Goal: Information Seeking & Learning: Learn about a topic

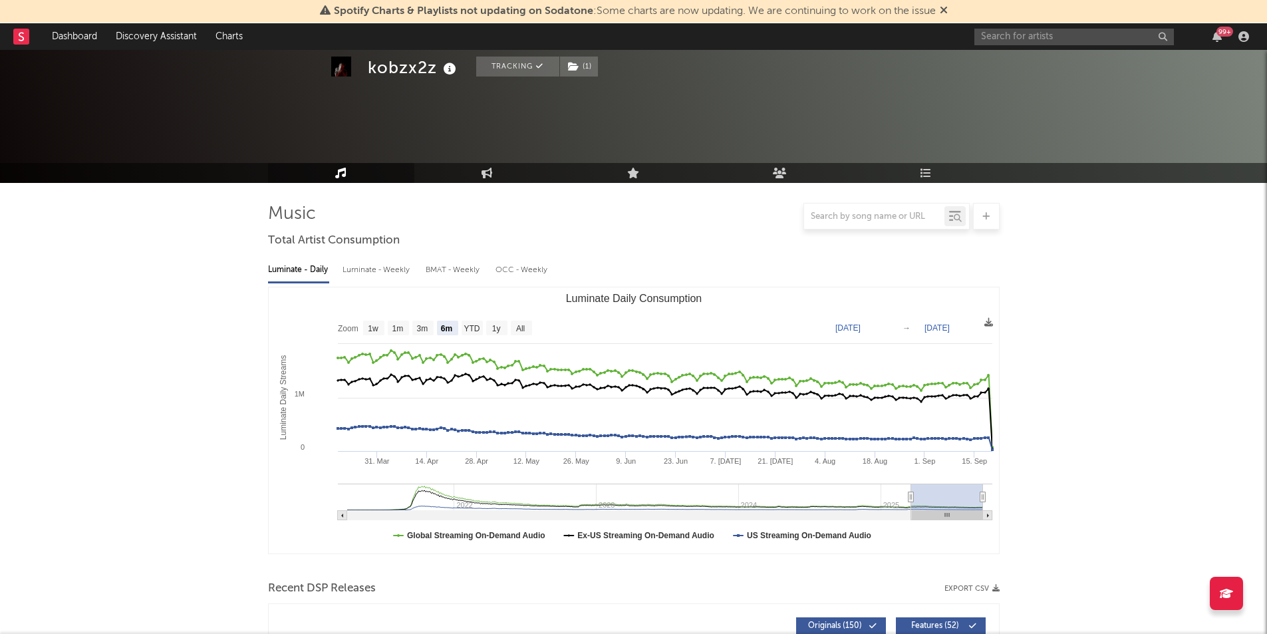
select select "6m"
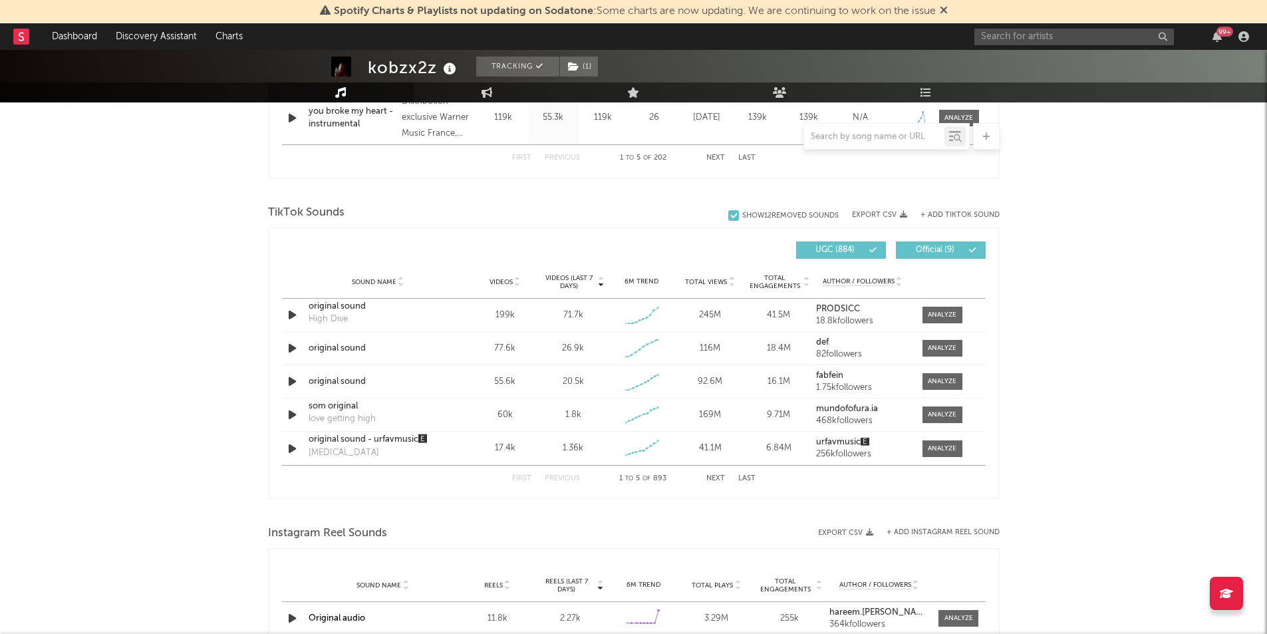
click at [491, 278] on span "Videos" at bounding box center [500, 282] width 23 height 8
click at [498, 281] on span "Videos" at bounding box center [500, 282] width 23 height 8
click at [561, 275] on span "Videos (last 7 days)" at bounding box center [569, 282] width 54 height 16
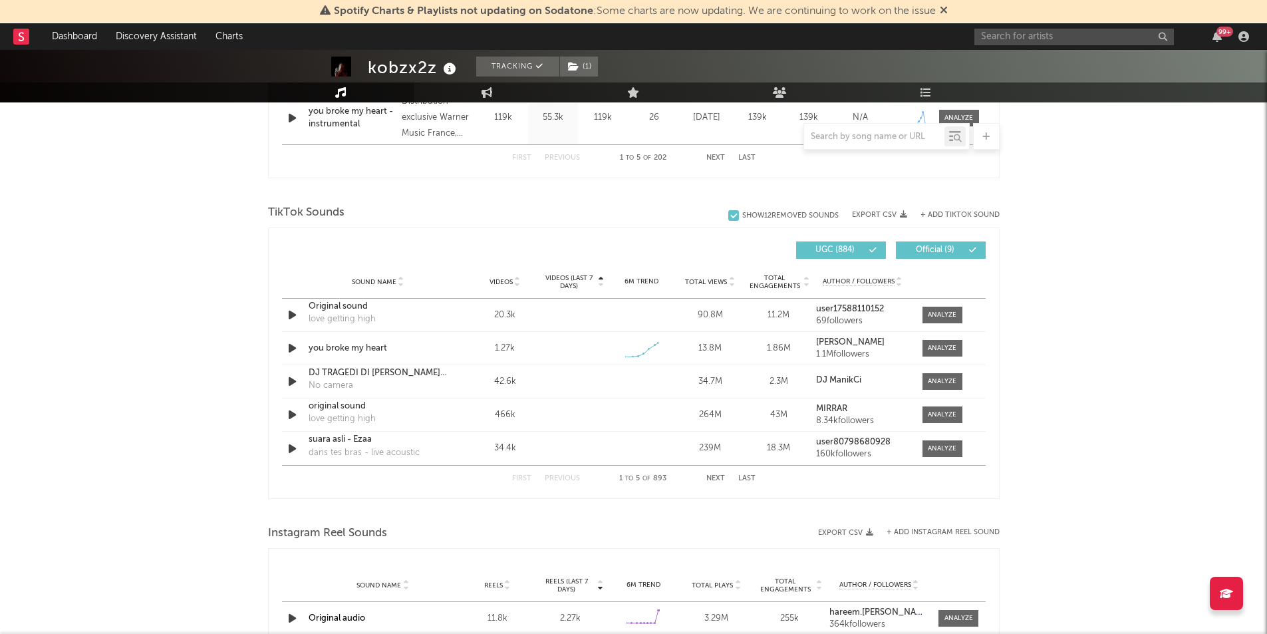
click at [561, 275] on span "Videos (last 7 days)" at bounding box center [569, 282] width 54 height 16
click at [288, 350] on icon "button" at bounding box center [292, 348] width 14 height 17
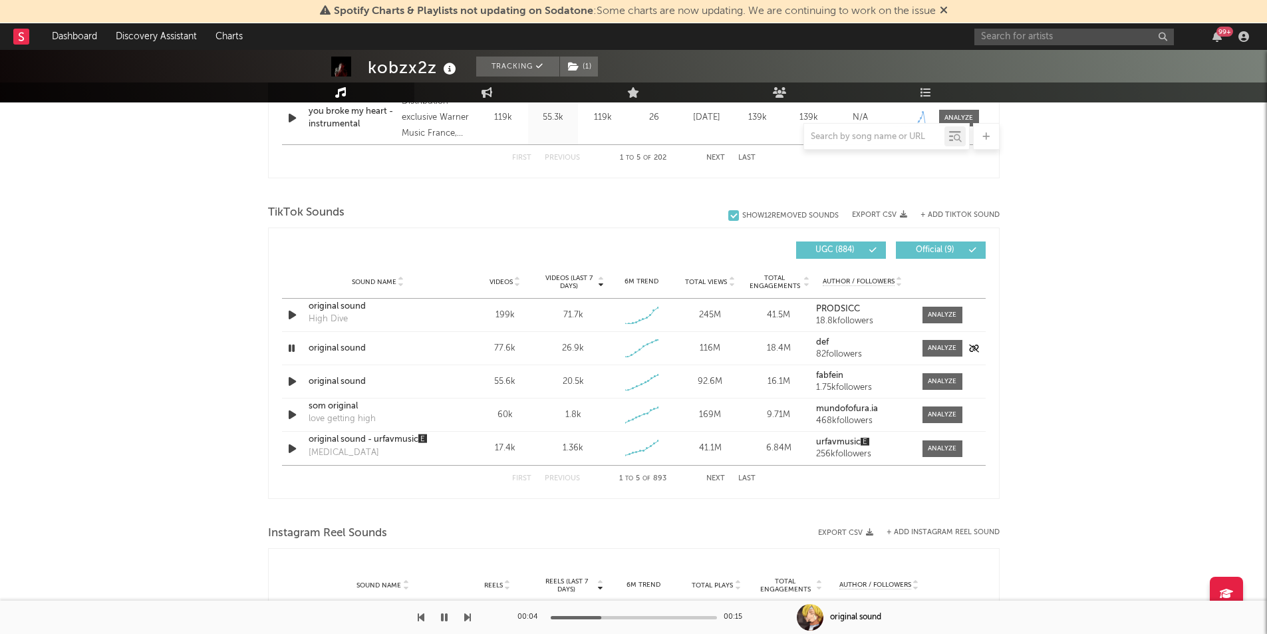
click at [288, 350] on icon "button" at bounding box center [291, 348] width 13 height 17
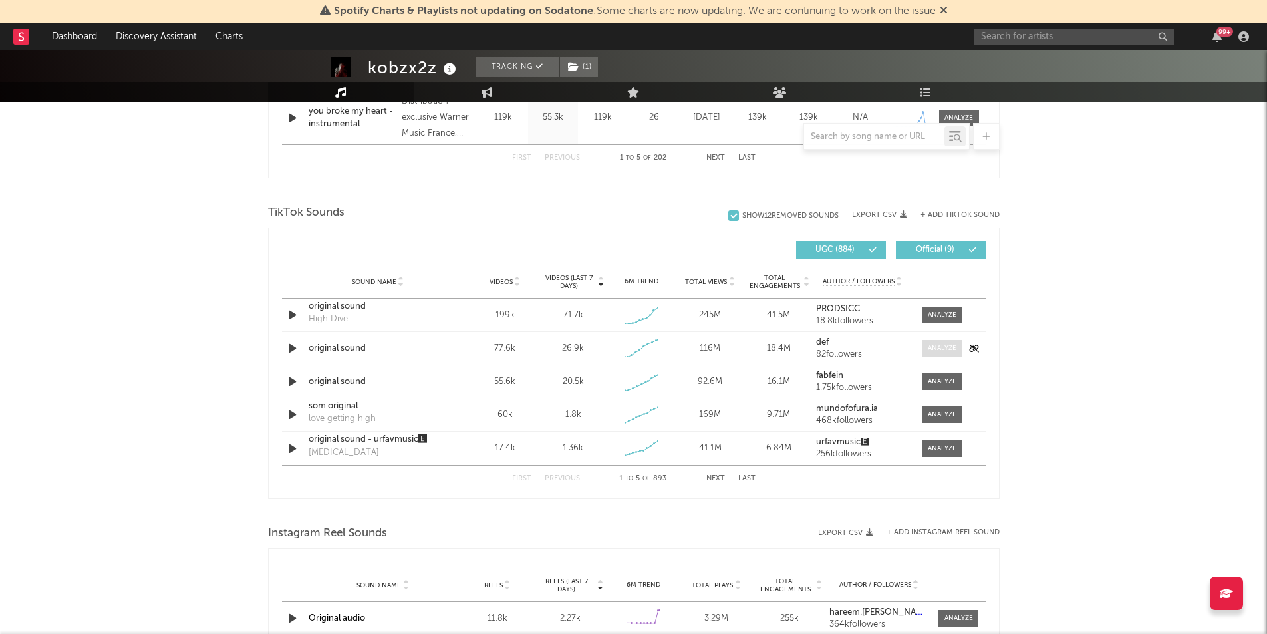
click at [936, 351] on div at bounding box center [942, 348] width 29 height 10
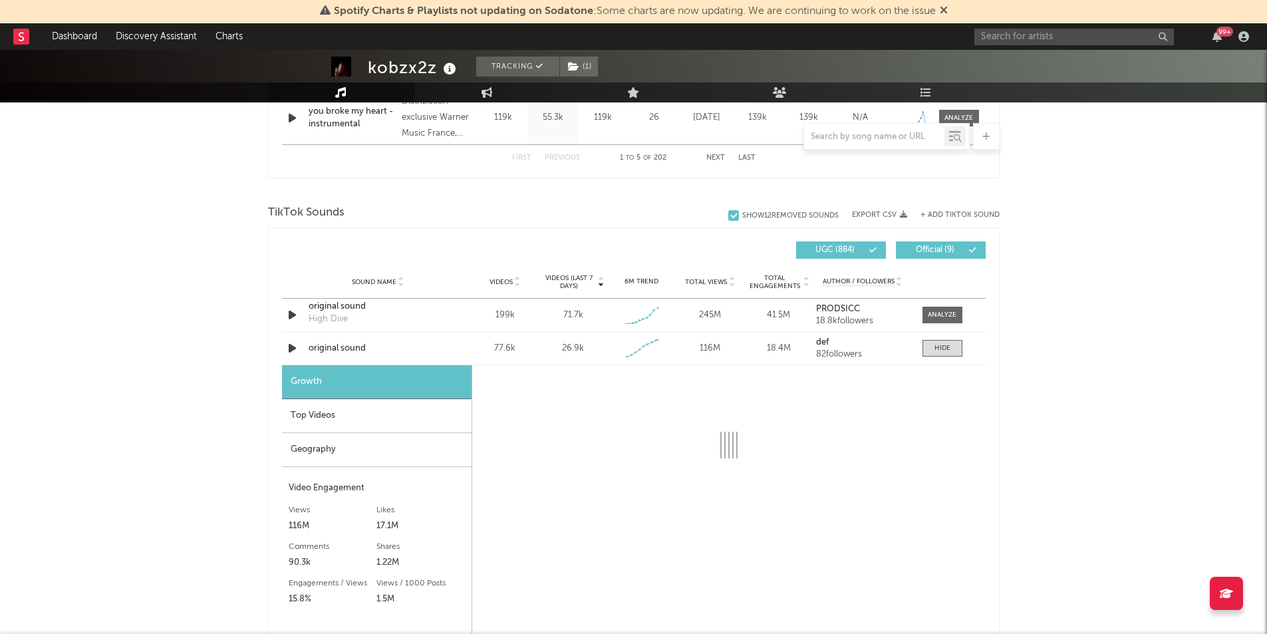
select select "1w"
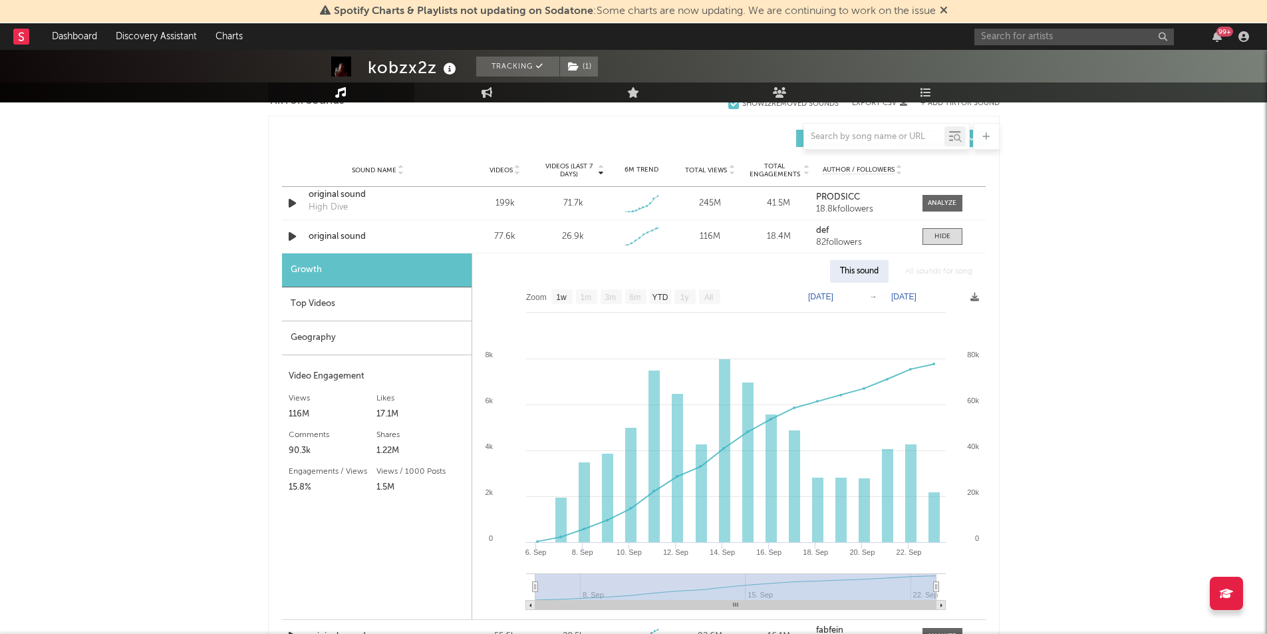
scroll to position [920, 0]
click at [416, 314] on div "Top Videos" at bounding box center [376, 305] width 189 height 34
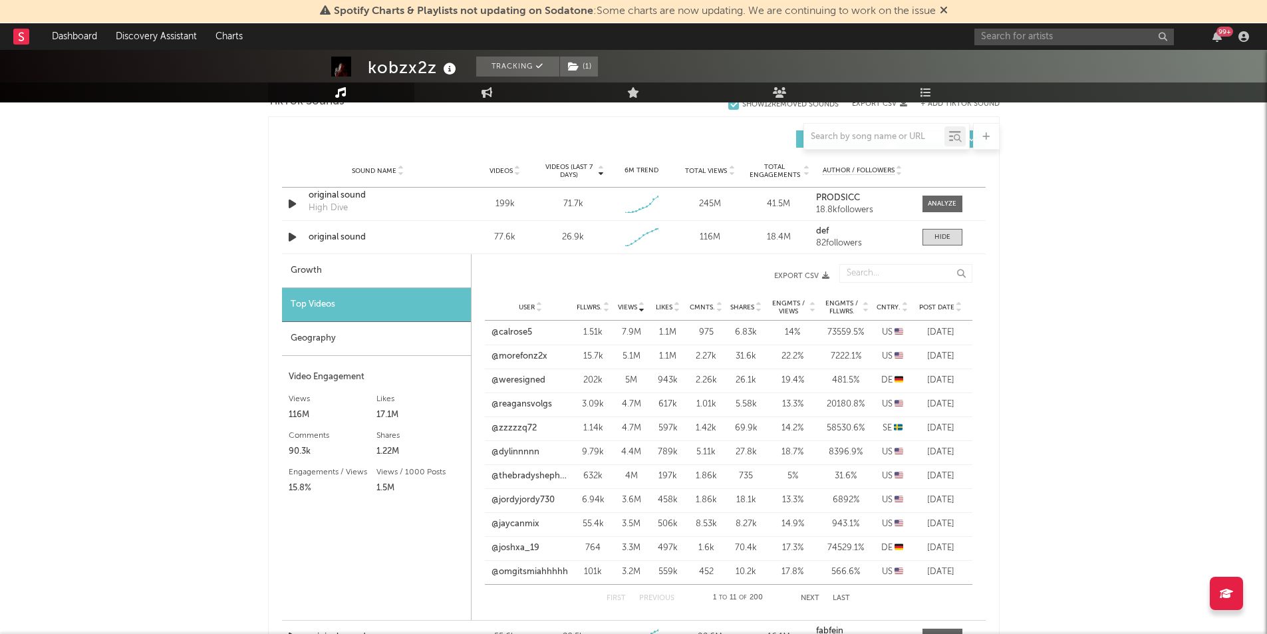
click at [399, 340] on div "Geography" at bounding box center [376, 339] width 189 height 34
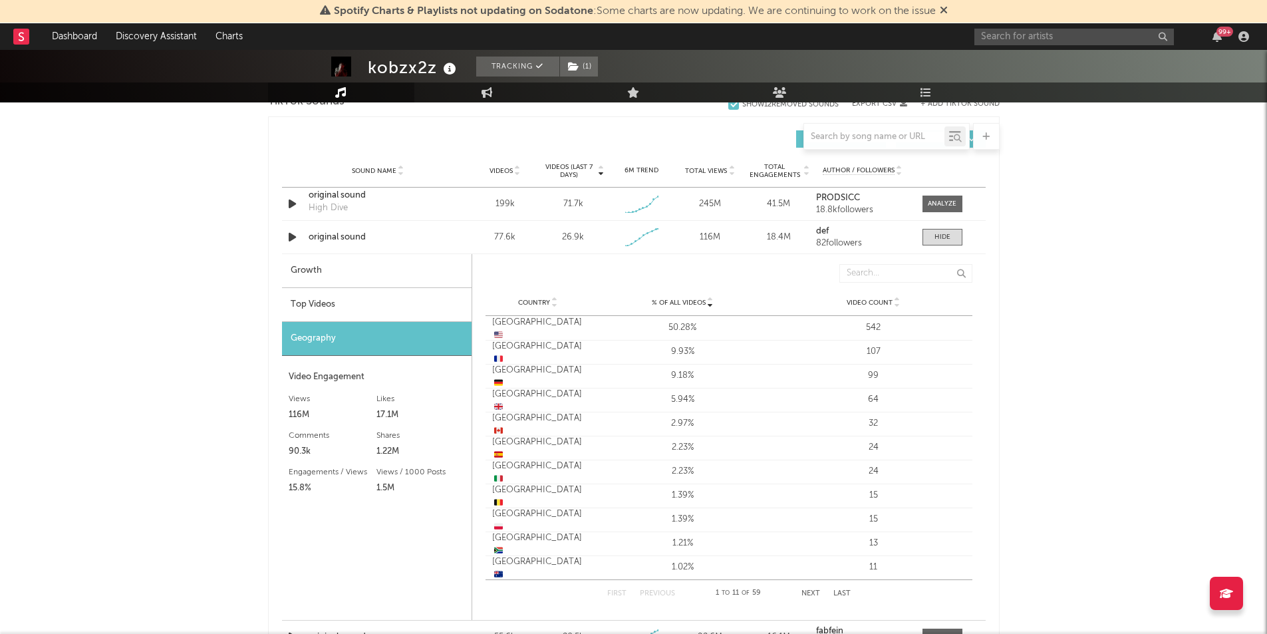
click at [383, 300] on div "Top Videos" at bounding box center [376, 305] width 189 height 34
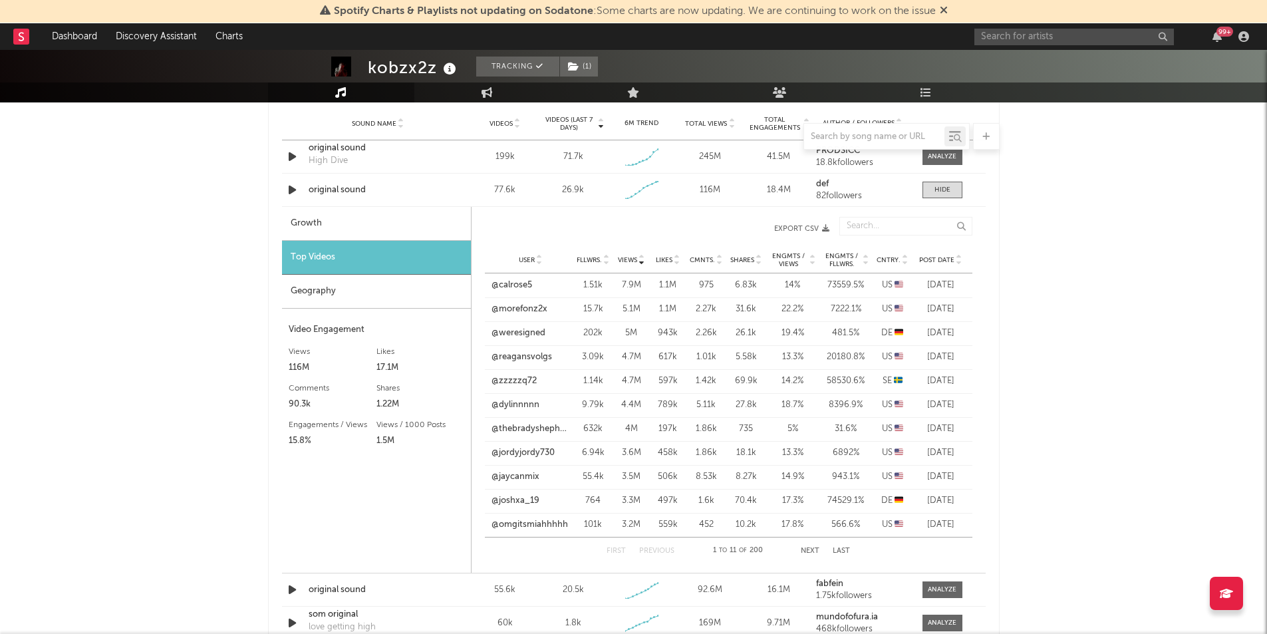
scroll to position [967, 0]
click at [291, 156] on icon "button" at bounding box center [292, 157] width 14 height 17
click at [623, 618] on div at bounding box center [634, 617] width 166 height 3
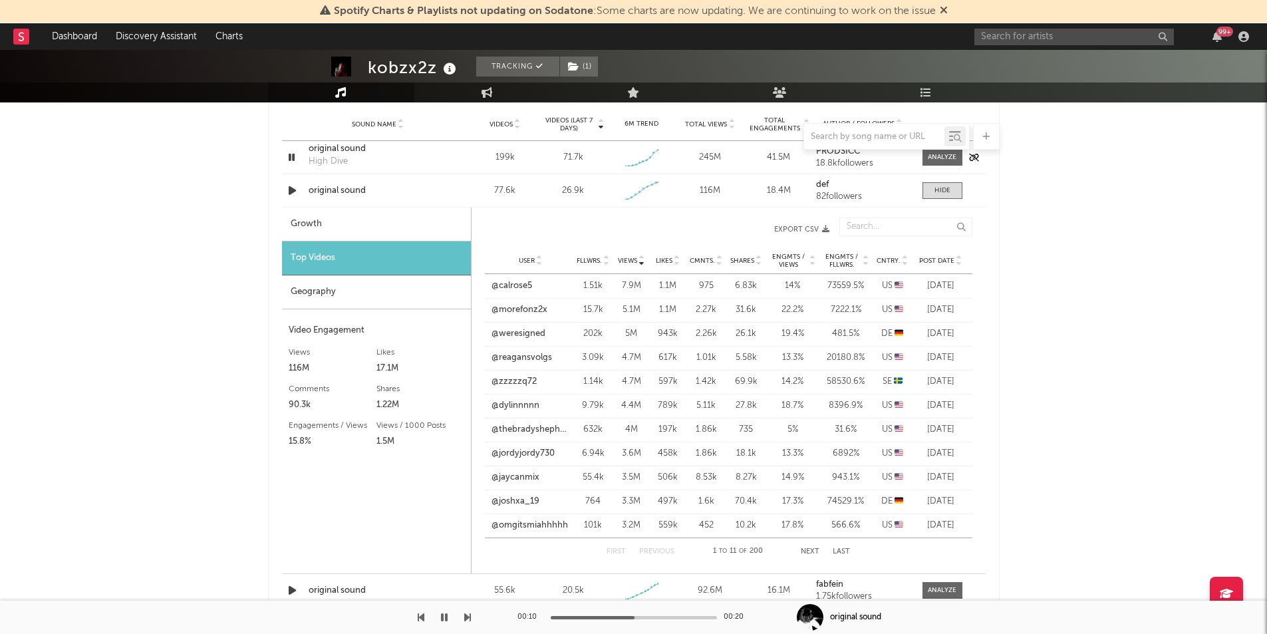
click at [293, 150] on icon "button" at bounding box center [291, 157] width 13 height 17
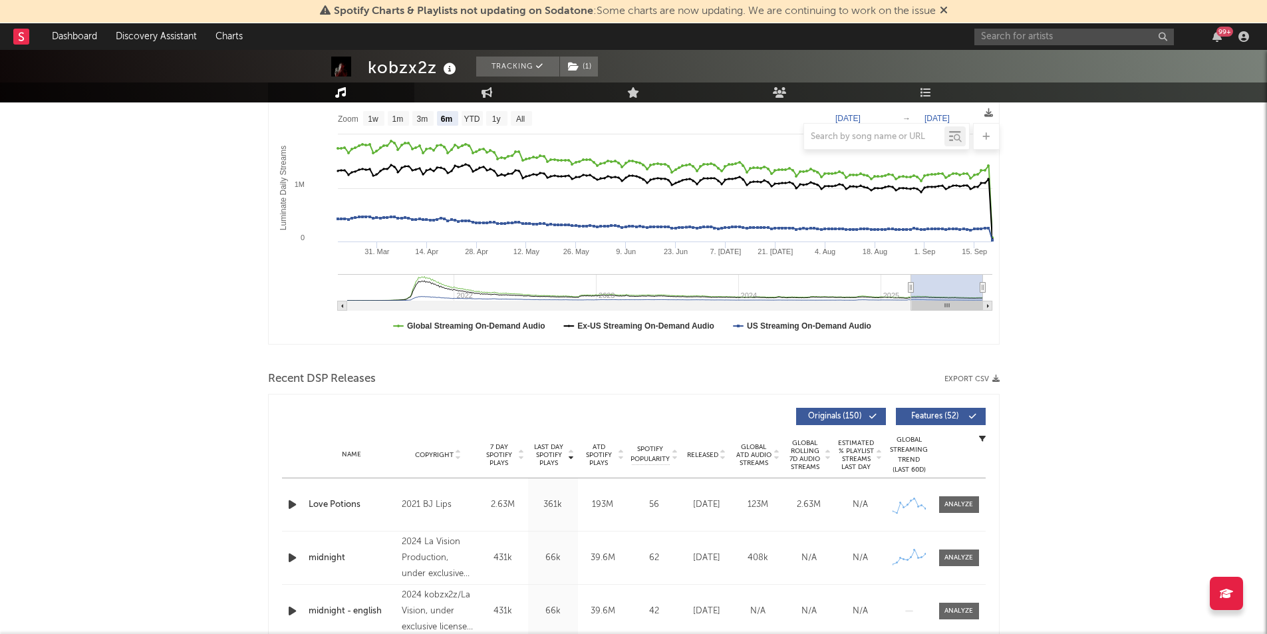
scroll to position [27, 0]
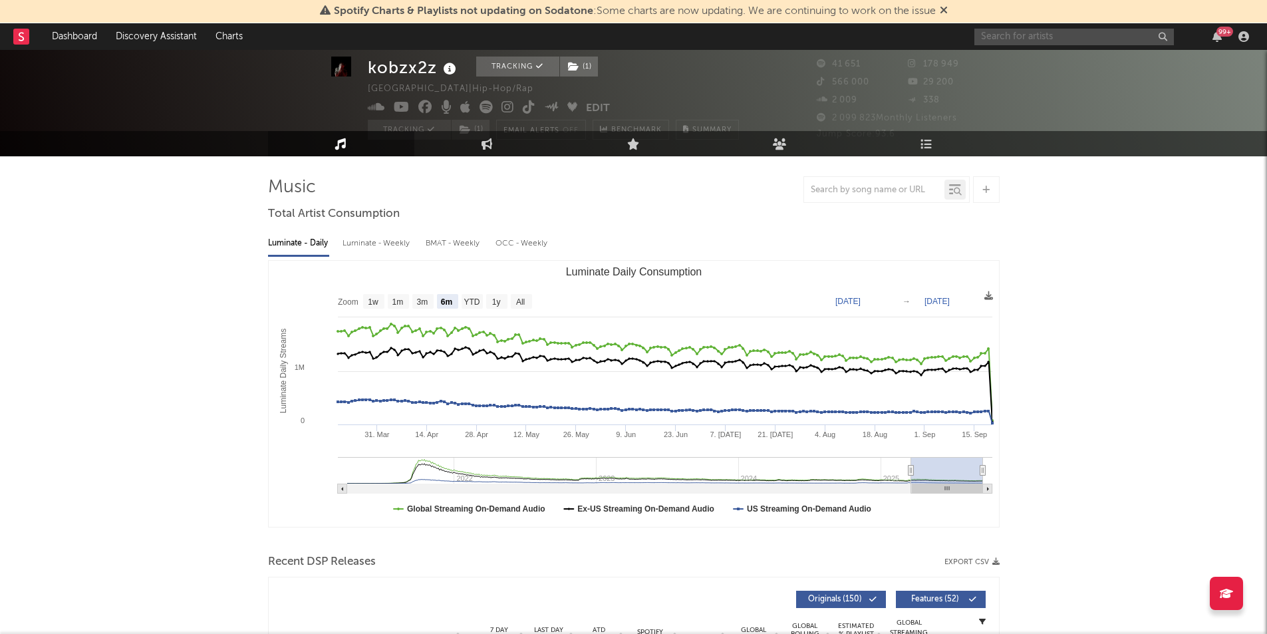
click at [1045, 37] on input "text" at bounding box center [1073, 37] width 199 height 17
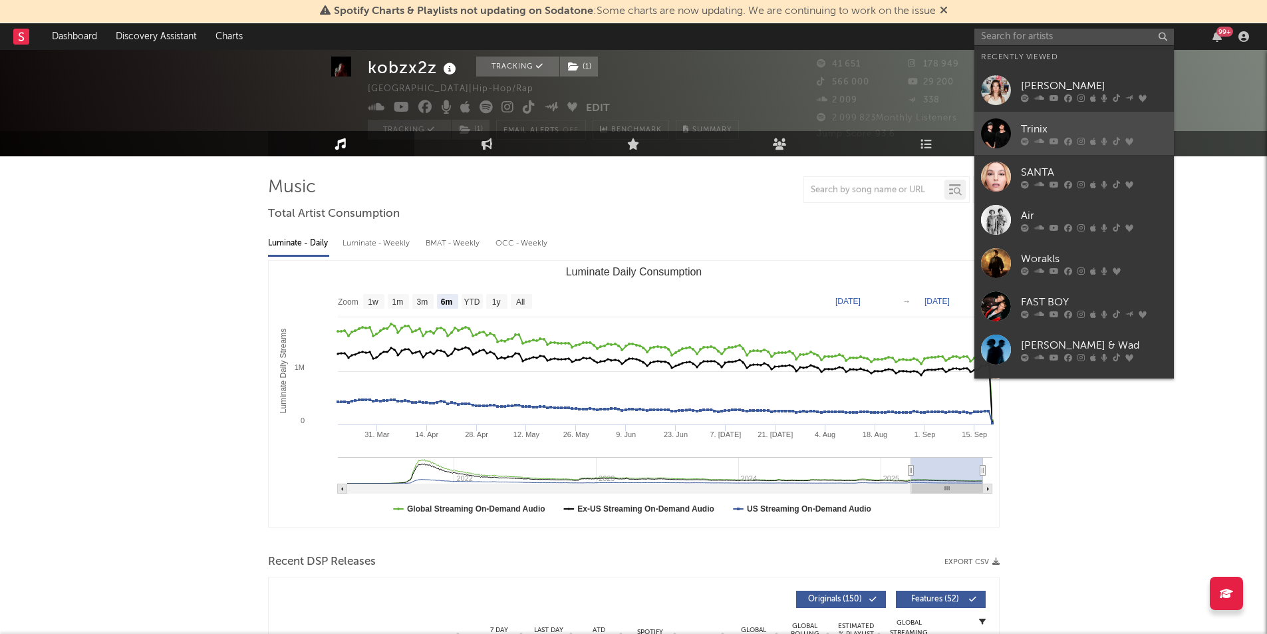
click at [1076, 144] on div at bounding box center [1094, 141] width 146 height 8
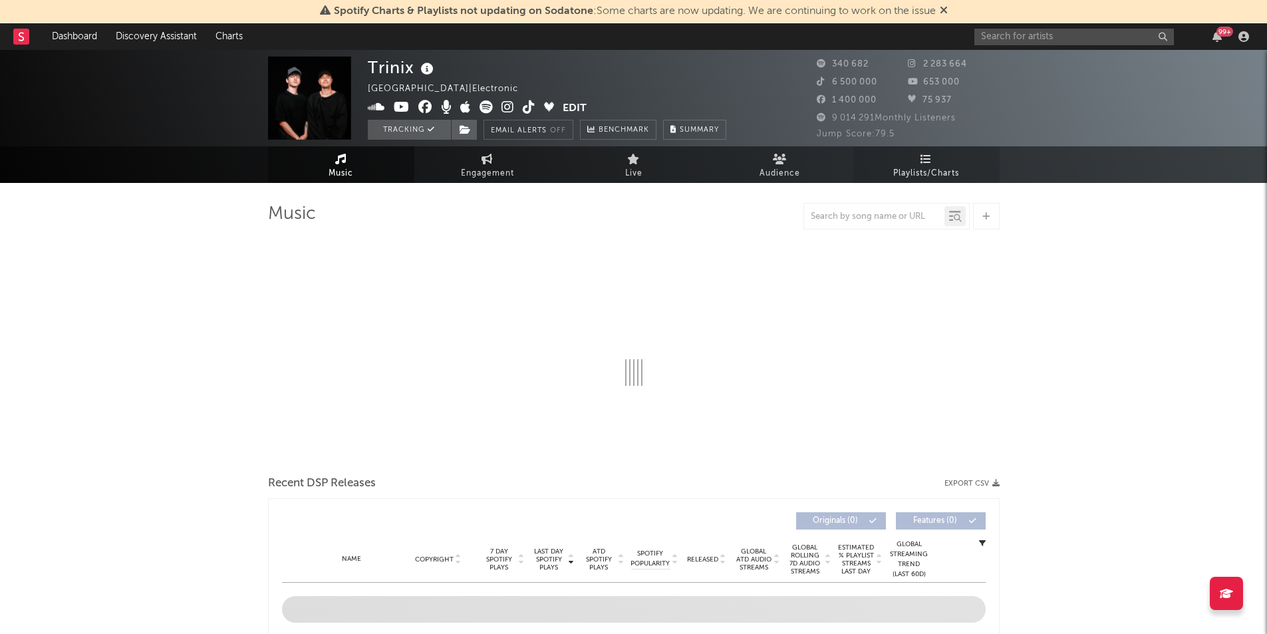
click at [930, 171] on span "Playlists/Charts" at bounding box center [926, 174] width 66 height 16
